Goal: Transaction & Acquisition: Purchase product/service

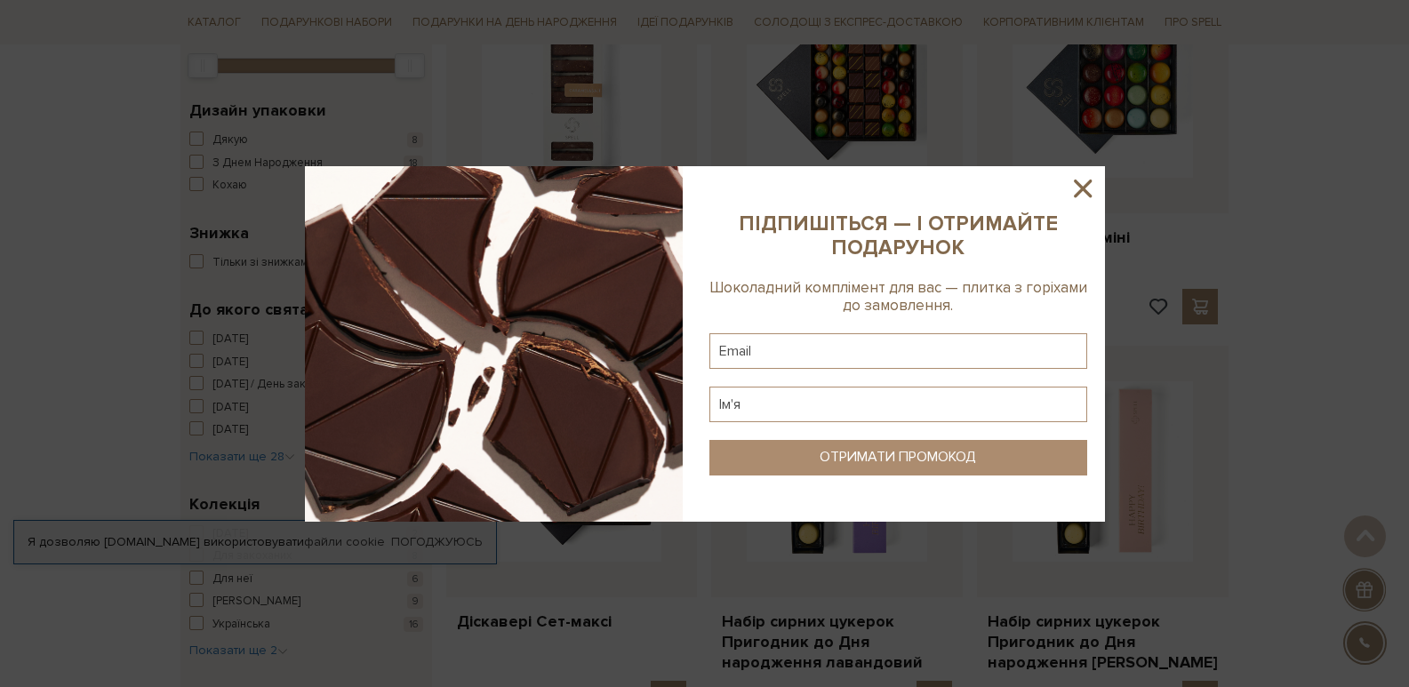
scroll to position [468, 0]
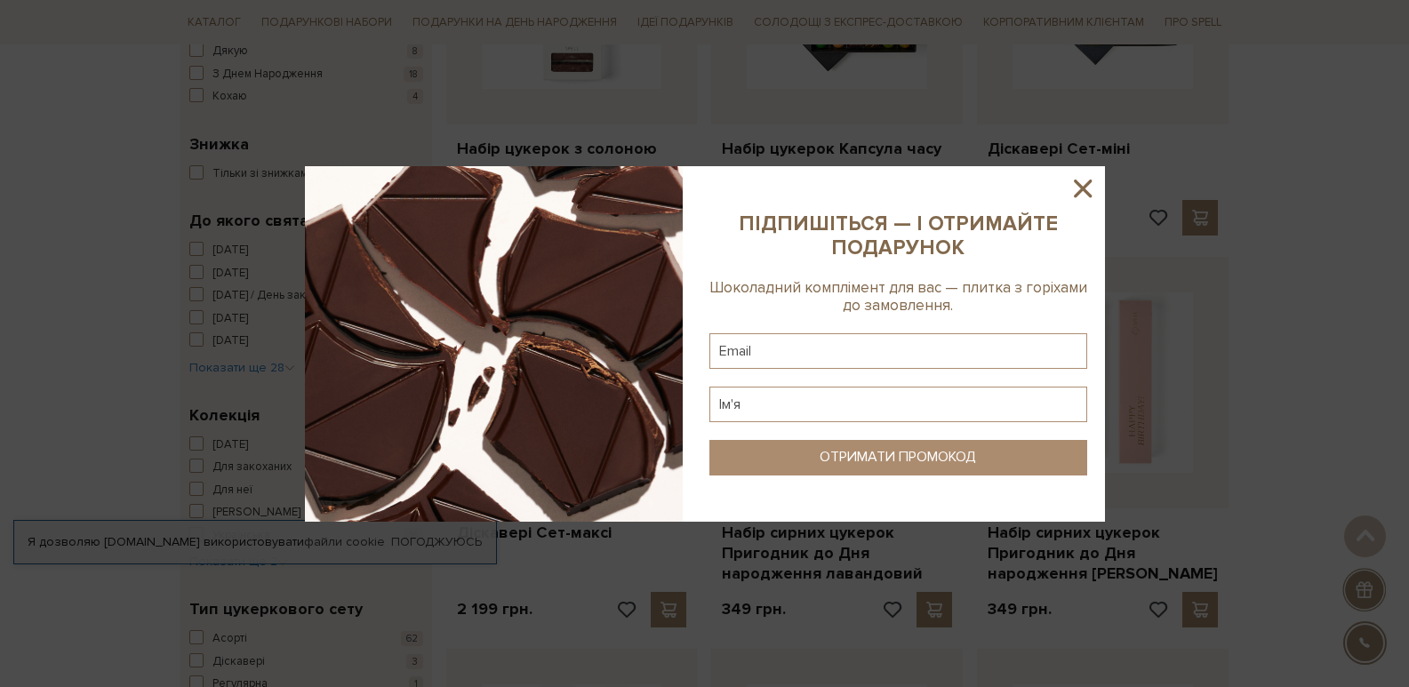
click at [938, 187] on icon at bounding box center [1082, 188] width 30 height 30
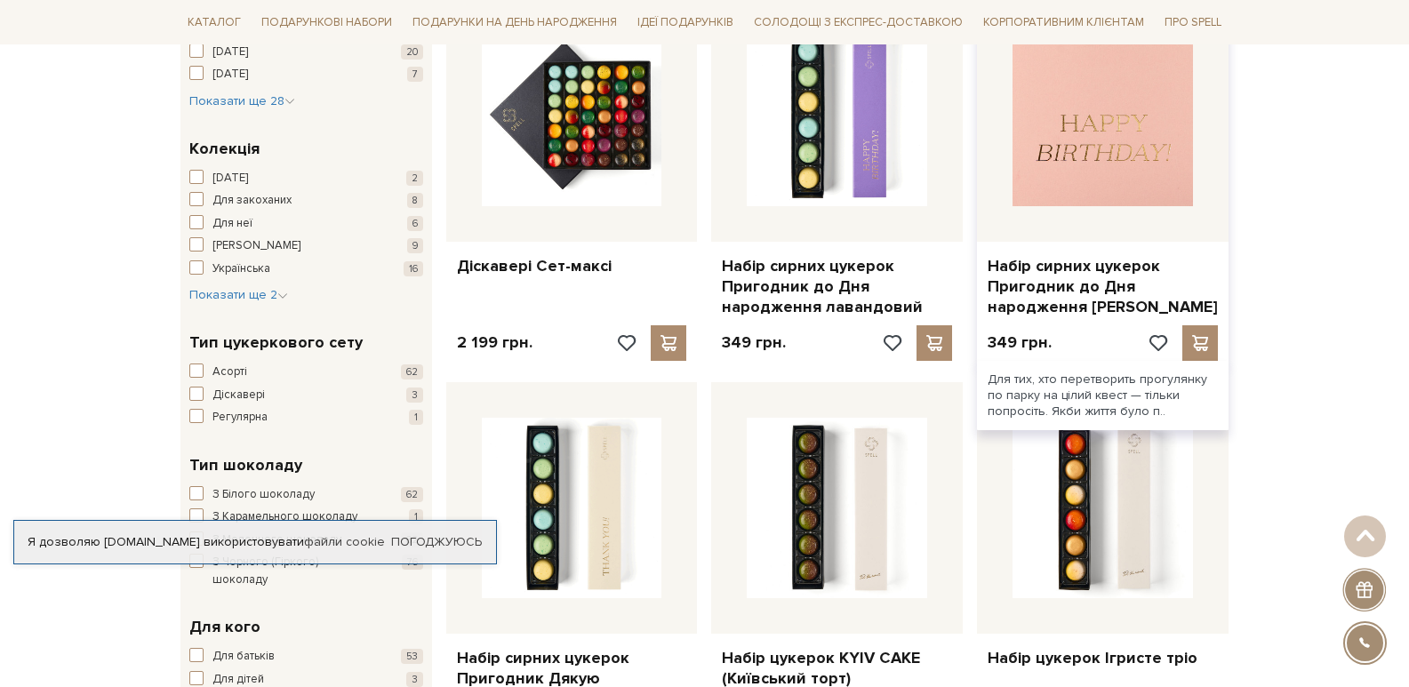
scroll to position [913, 0]
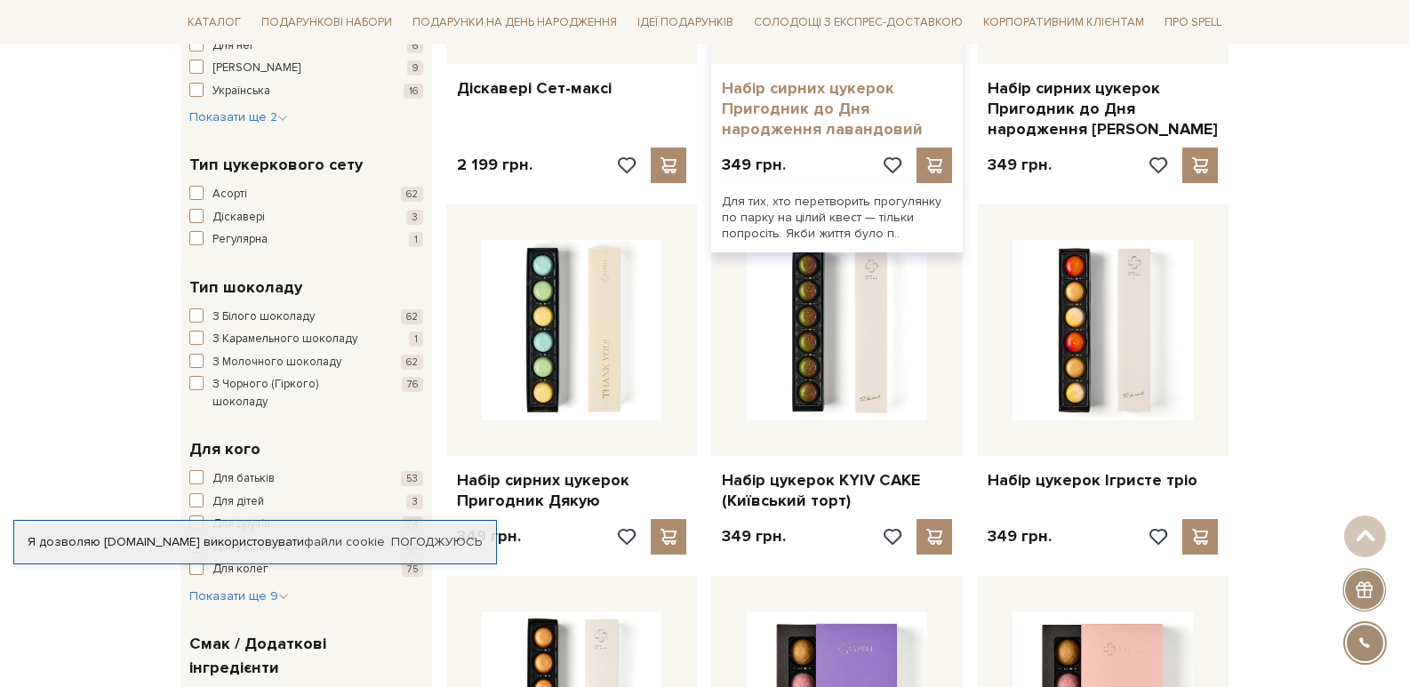
click at [827, 97] on link "Набір сирних цукерок Пригодник до Дня народження лавандовий" at bounding box center [837, 109] width 230 height 62
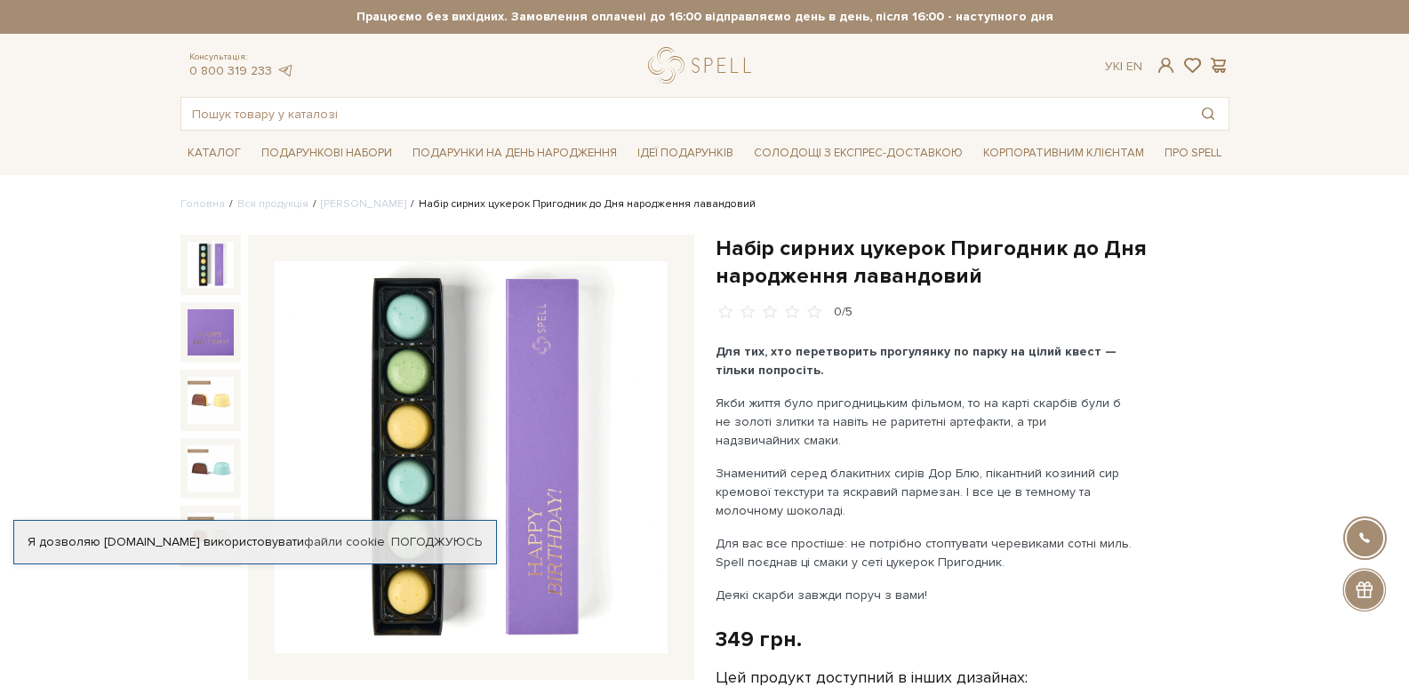
scroll to position [267, 0]
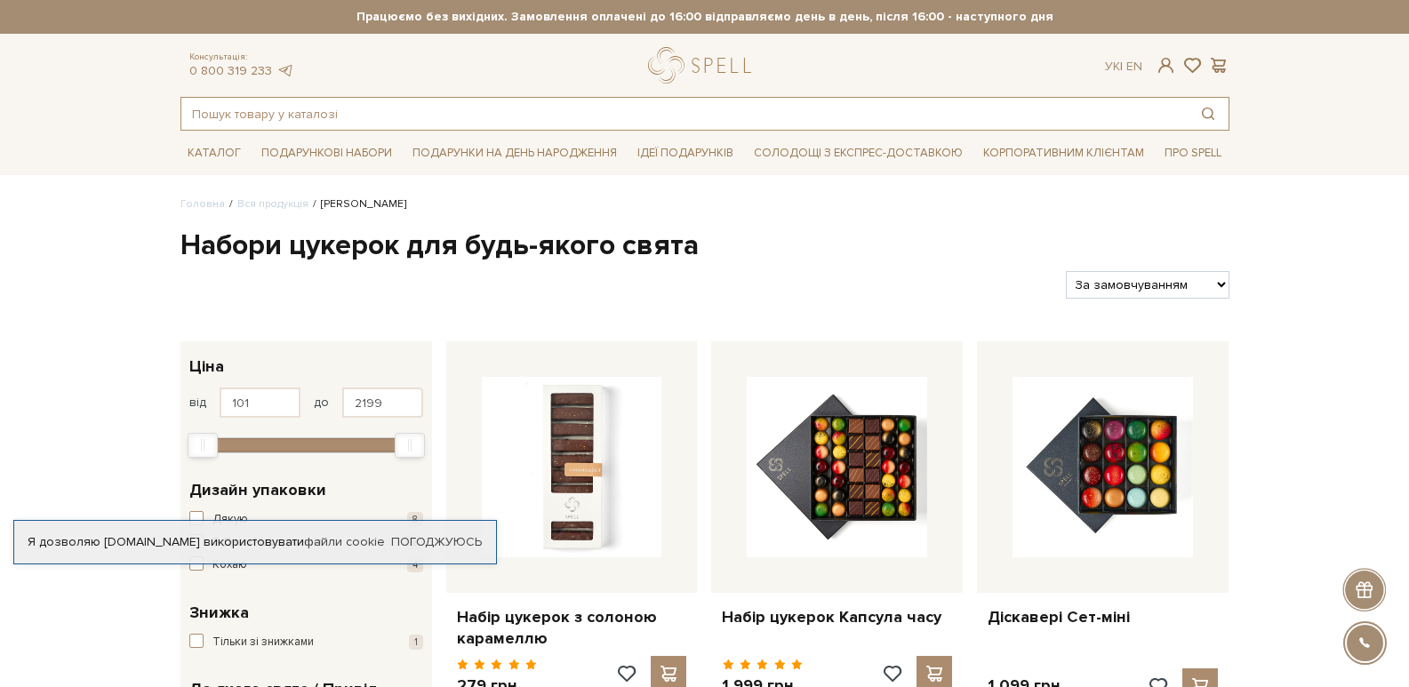
click at [446, 122] on input "text" at bounding box center [684, 114] width 1006 height 32
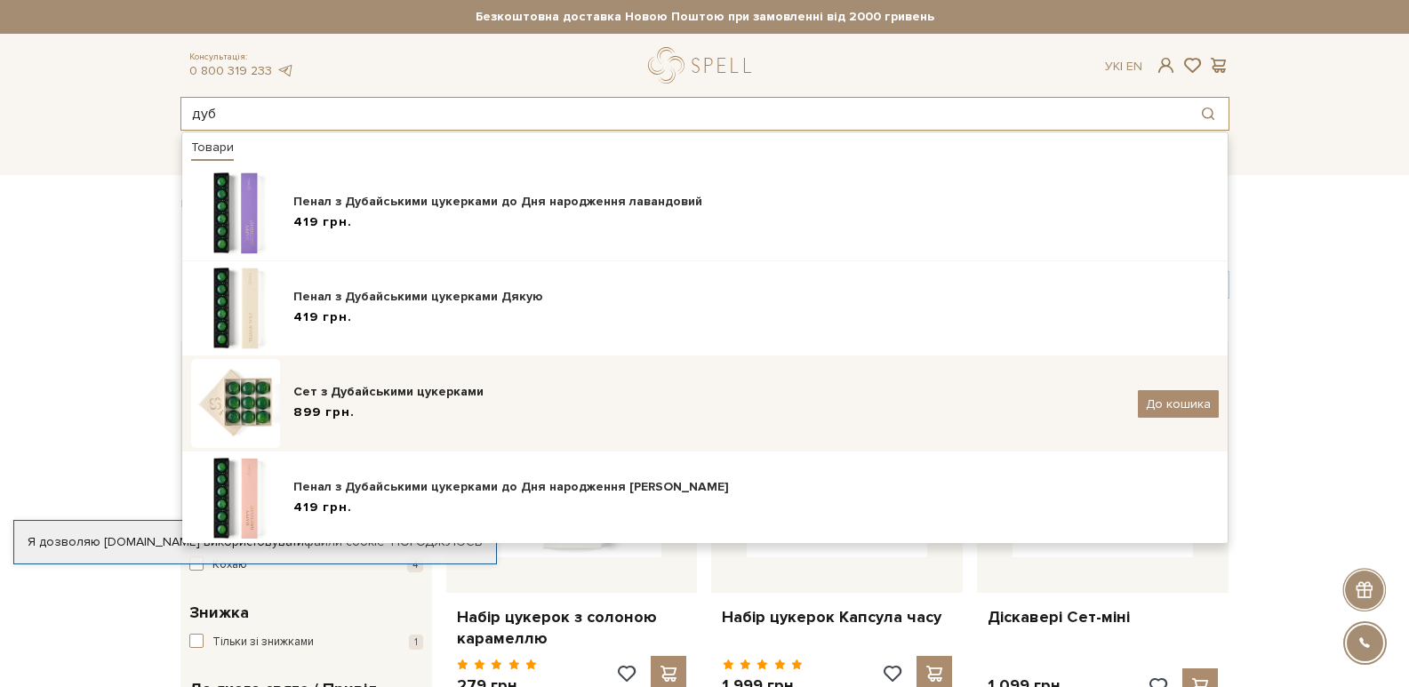
type input "дуб"
click at [473, 376] on div "Сет з Дубайськими цукерками 899 грн. До кошика" at bounding box center [704, 403] width 1027 height 89
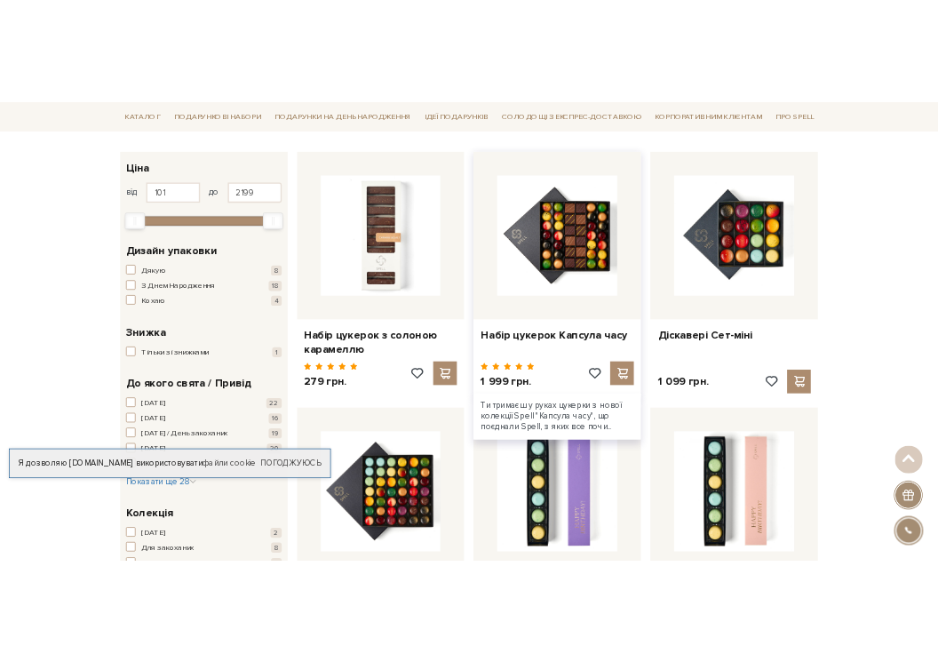
scroll to position [89, 0]
